Goal: Find contact information: Find contact information

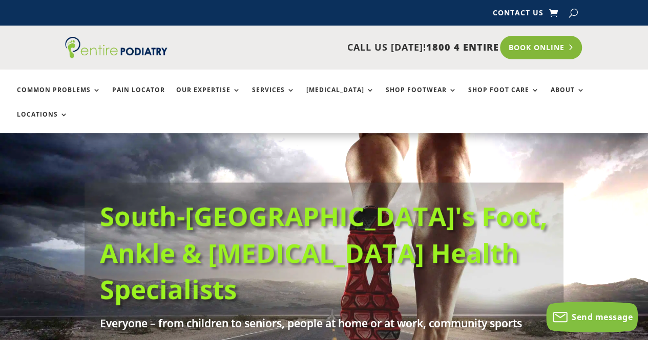
click at [548, 45] on link "Book Online" at bounding box center [541, 48] width 82 height 24
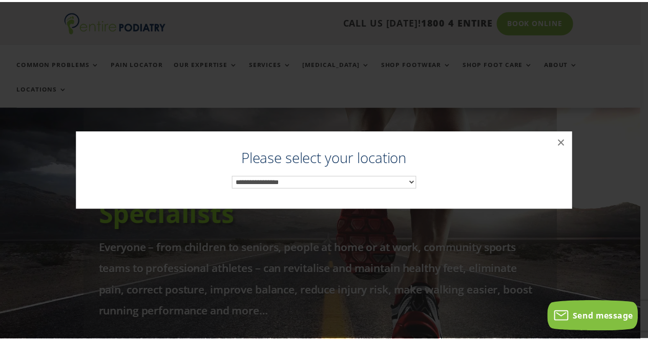
scroll to position [93, 0]
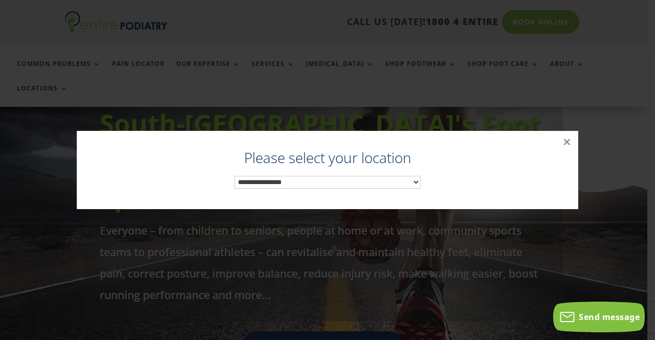
click at [379, 182] on select "**********" at bounding box center [327, 182] width 186 height 13
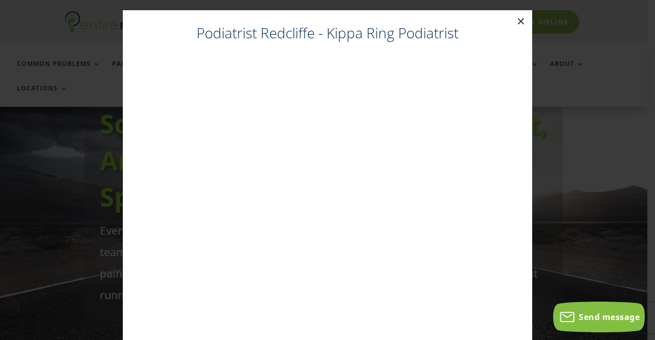
click at [520, 18] on button "×" at bounding box center [521, 21] width 23 height 23
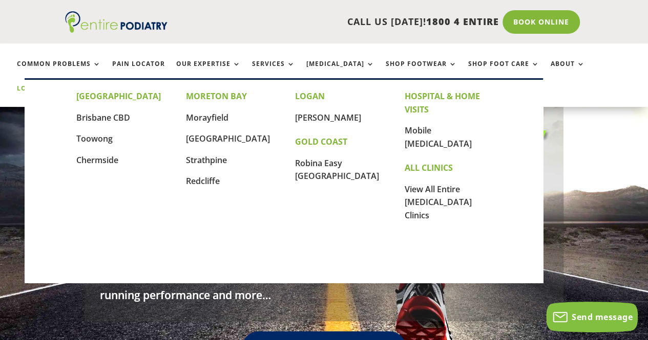
click at [68, 85] on link "Locations" at bounding box center [42, 96] width 51 height 22
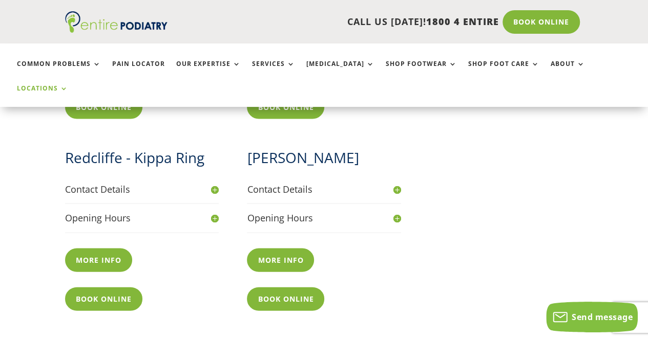
scroll to position [948, 0]
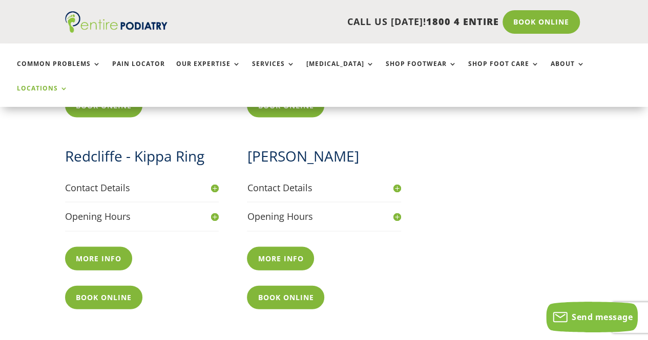
click at [213, 181] on h4 "Contact Details" at bounding box center [142, 187] width 154 height 13
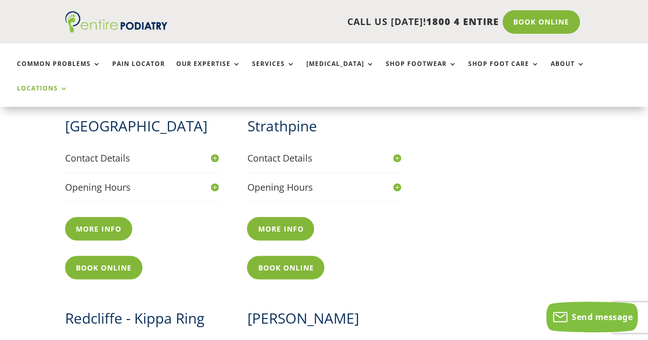
scroll to position [704, 0]
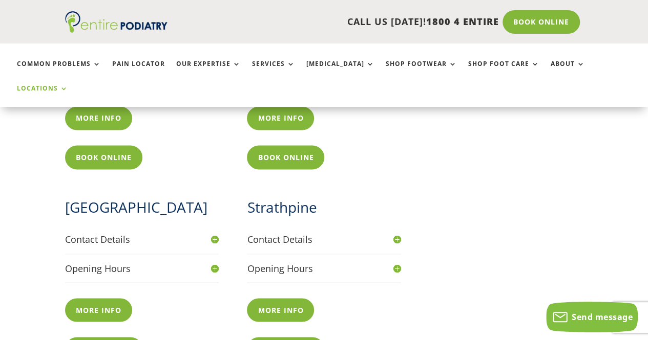
click at [214, 233] on h4 "Contact Details" at bounding box center [142, 239] width 154 height 13
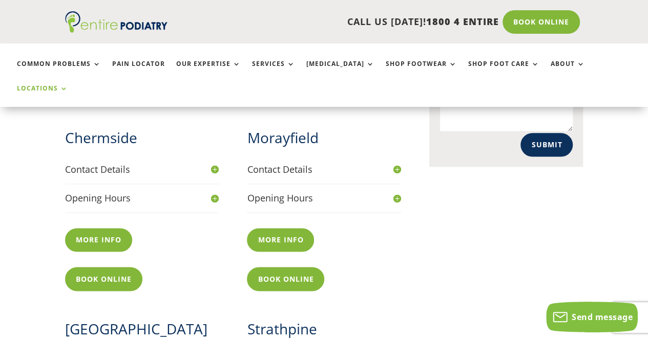
scroll to position [542, 0]
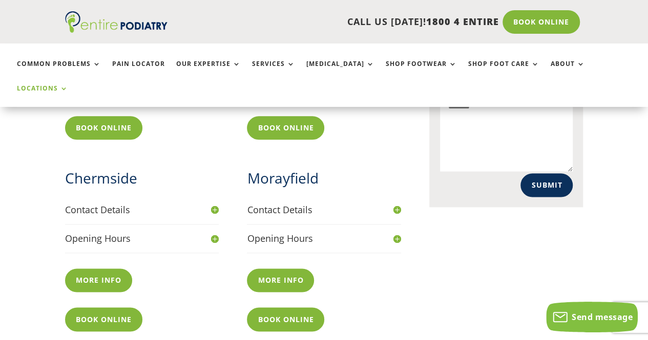
click at [215, 204] on h4 "Contact Details" at bounding box center [142, 210] width 154 height 13
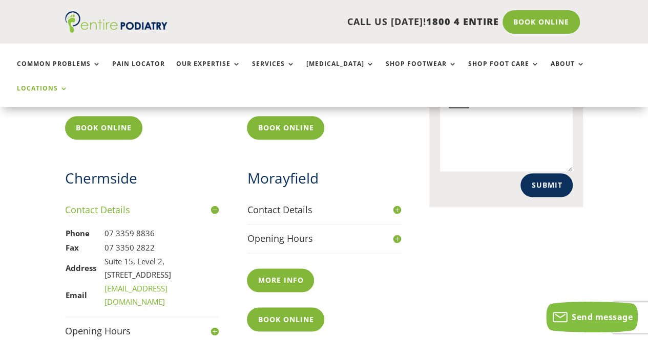
drag, startPoint x: 128, startPoint y: 263, endPoint x: 103, endPoint y: 251, distance: 27.2
click at [104, 255] on td "[STREET_ADDRESS]" at bounding box center [161, 268] width 115 height 27
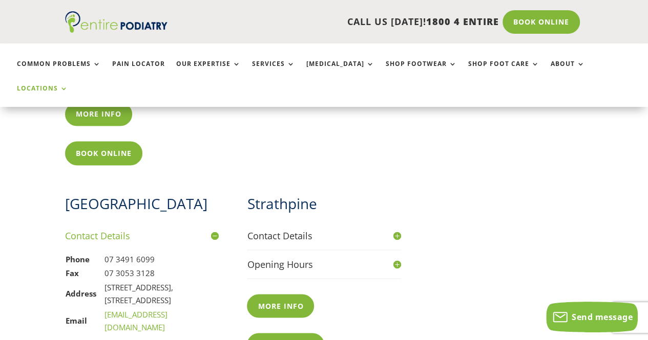
scroll to position [637, 0]
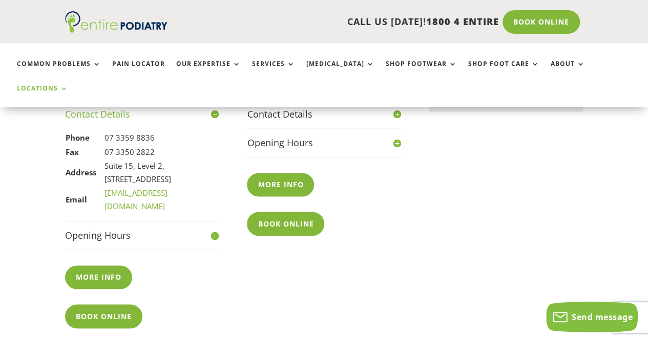
copy td "[STREET_ADDRESS]"
